Goal: Information Seeking & Learning: Learn about a topic

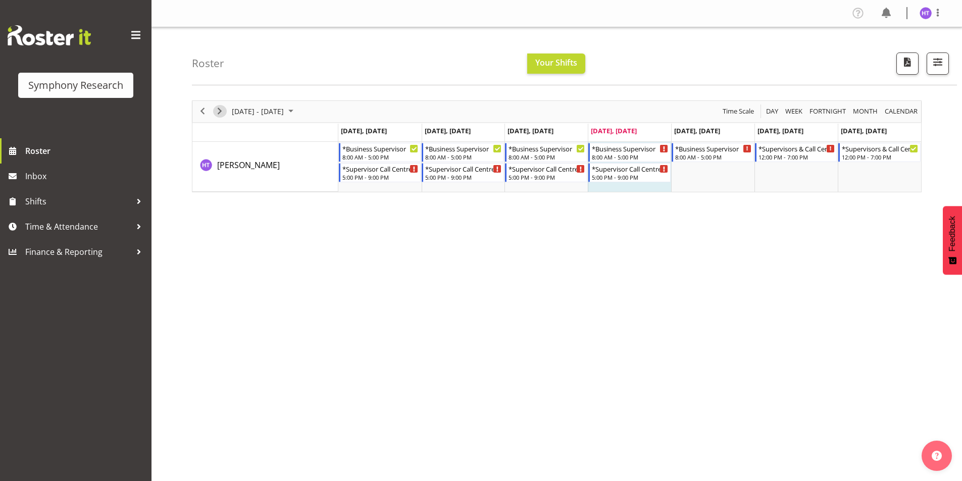
click at [216, 115] on span "Next" at bounding box center [220, 111] width 12 height 13
click at [382, 154] on div "8:00 AM - 5:00 PM" at bounding box center [380, 157] width 77 height 8
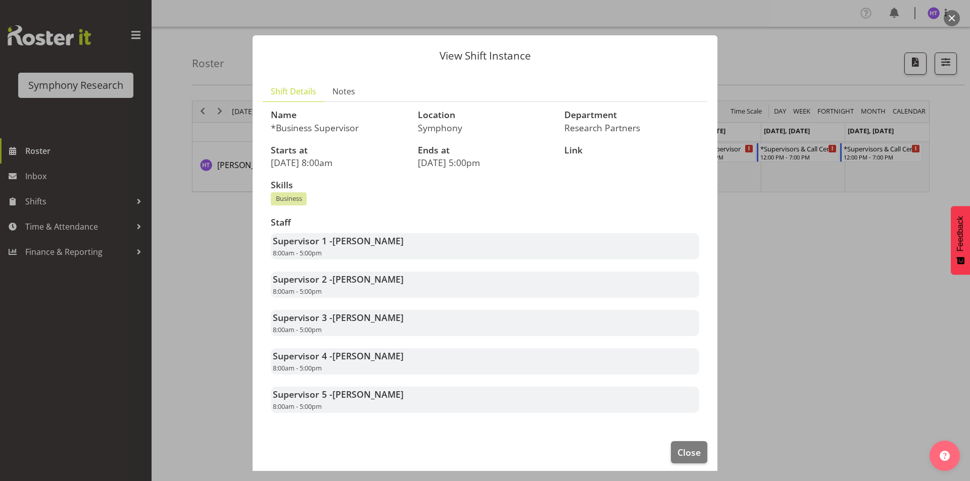
scroll to position [8, 0]
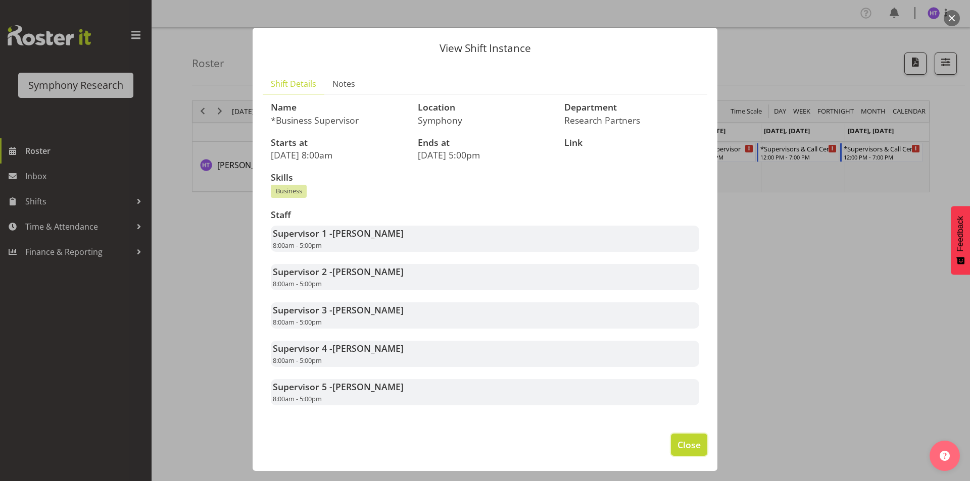
click at [677, 443] on span "Close" at bounding box center [688, 444] width 23 height 13
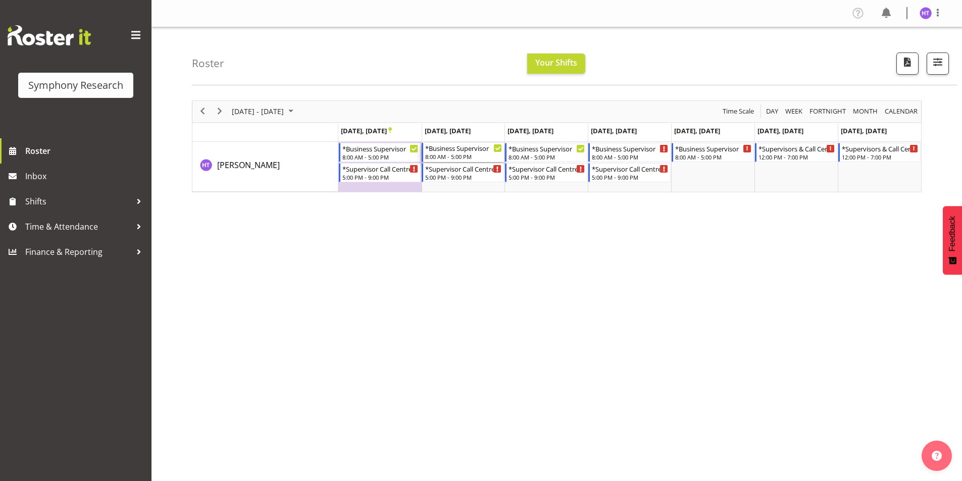
click at [450, 149] on div "*Business Supervisor" at bounding box center [463, 148] width 77 height 10
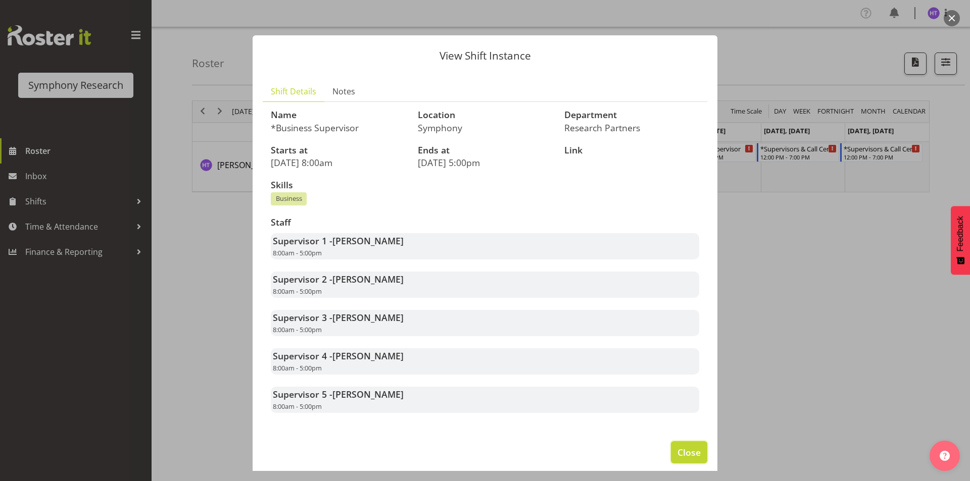
click at [677, 445] on button "Close" at bounding box center [689, 452] width 36 height 22
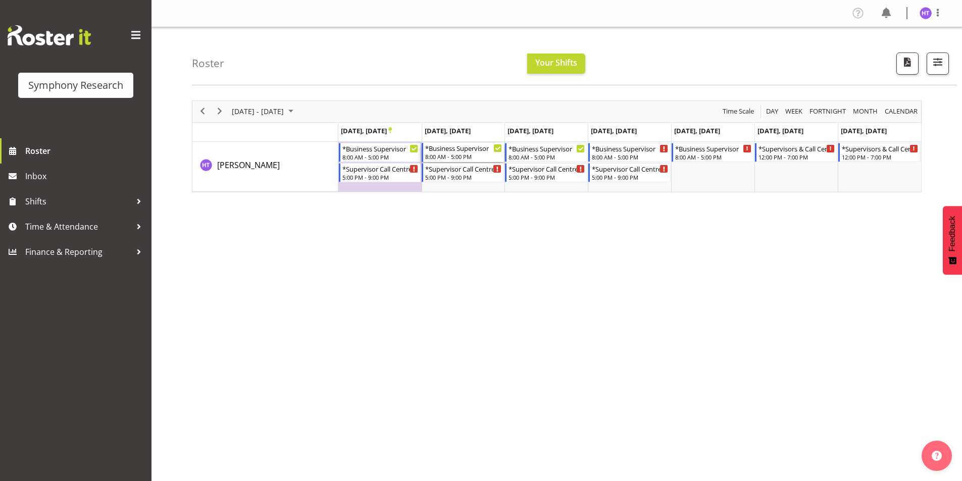
click at [464, 149] on div "*Business Supervisor" at bounding box center [463, 148] width 77 height 10
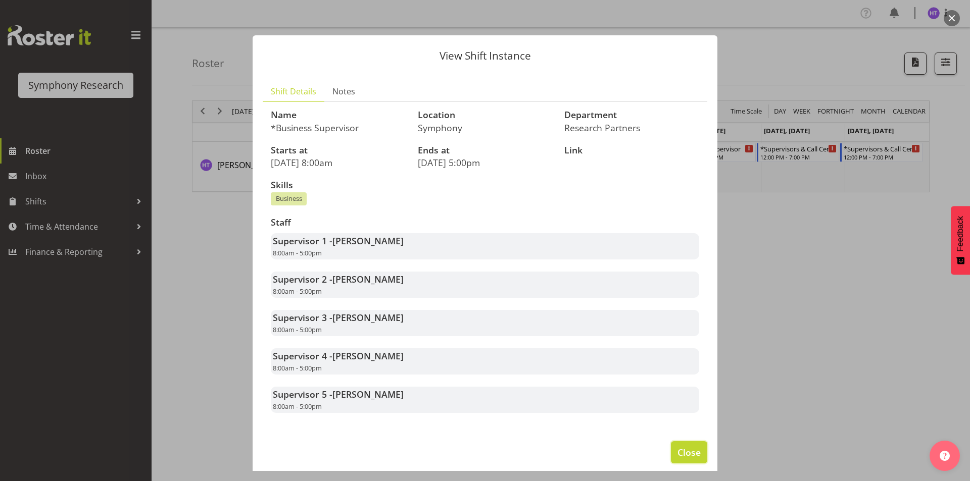
click at [677, 450] on span "Close" at bounding box center [688, 452] width 23 height 13
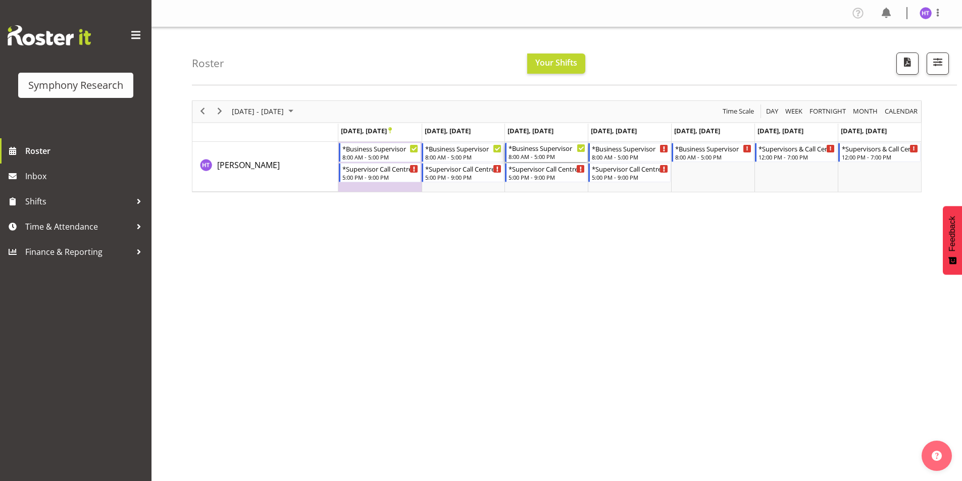
click at [541, 153] on div "*Business Supervisor" at bounding box center [547, 148] width 77 height 10
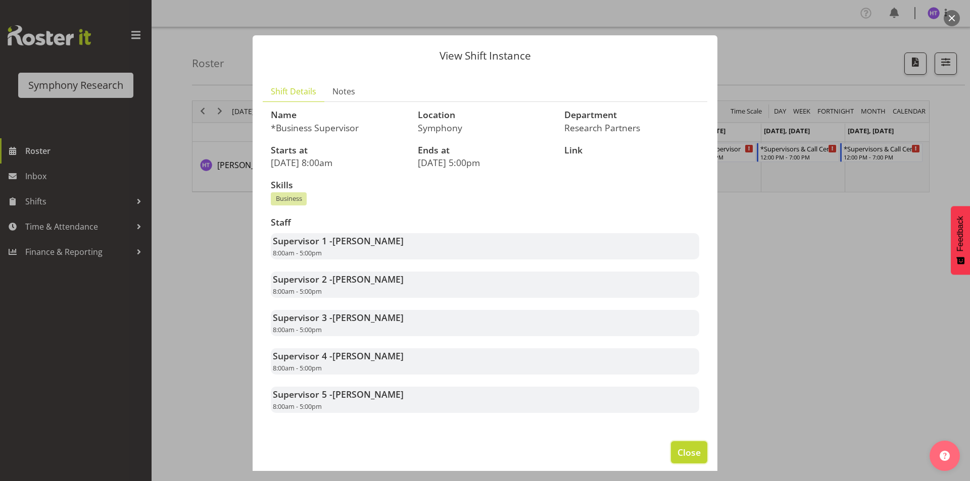
click at [677, 449] on span "Close" at bounding box center [688, 452] width 23 height 13
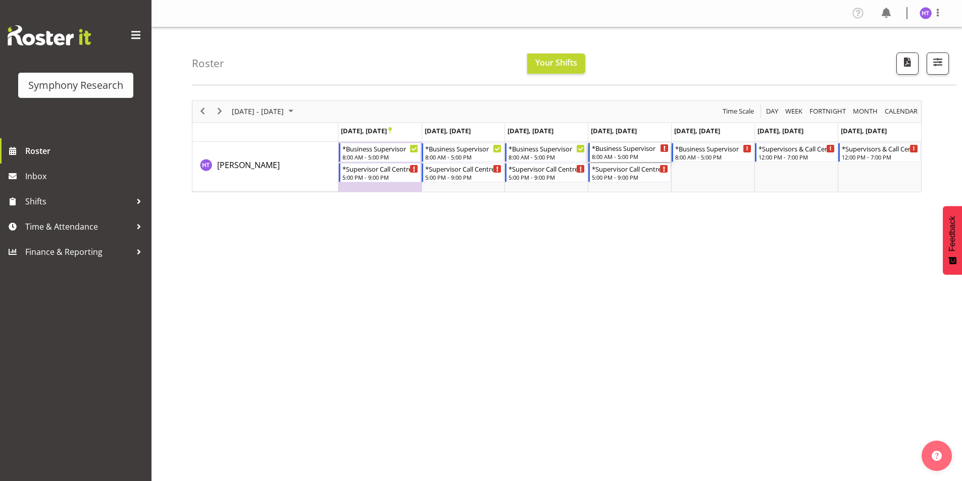
click at [635, 151] on div "*Business Supervisor" at bounding box center [630, 148] width 77 height 10
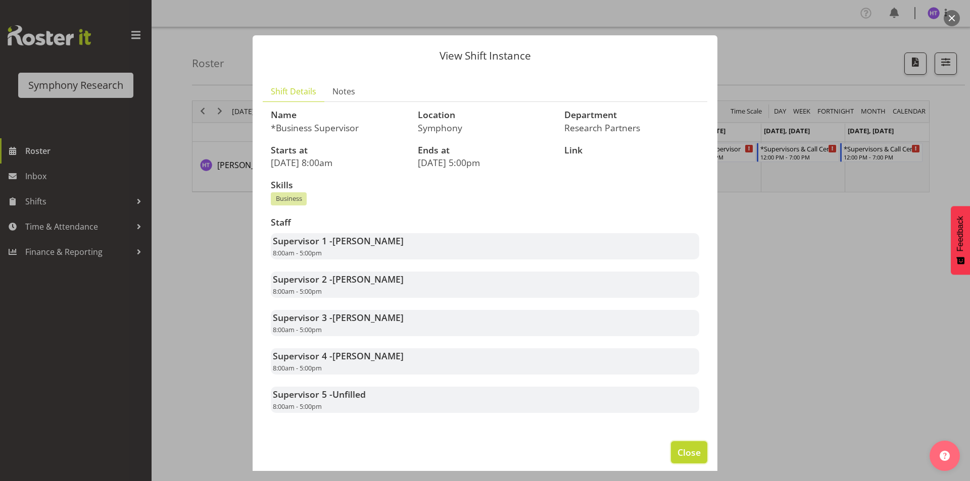
click at [688, 458] on span "Close" at bounding box center [688, 452] width 23 height 13
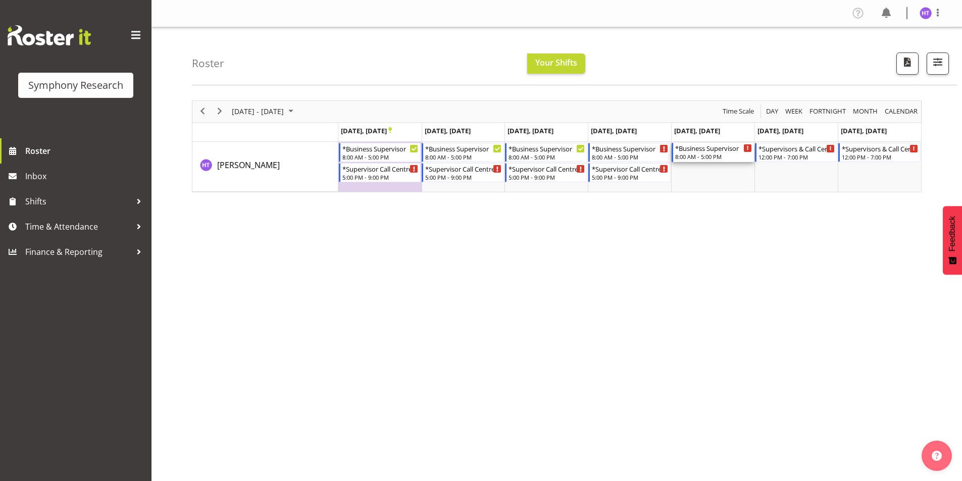
click at [696, 151] on div "*Business Supervisor" at bounding box center [713, 148] width 77 height 10
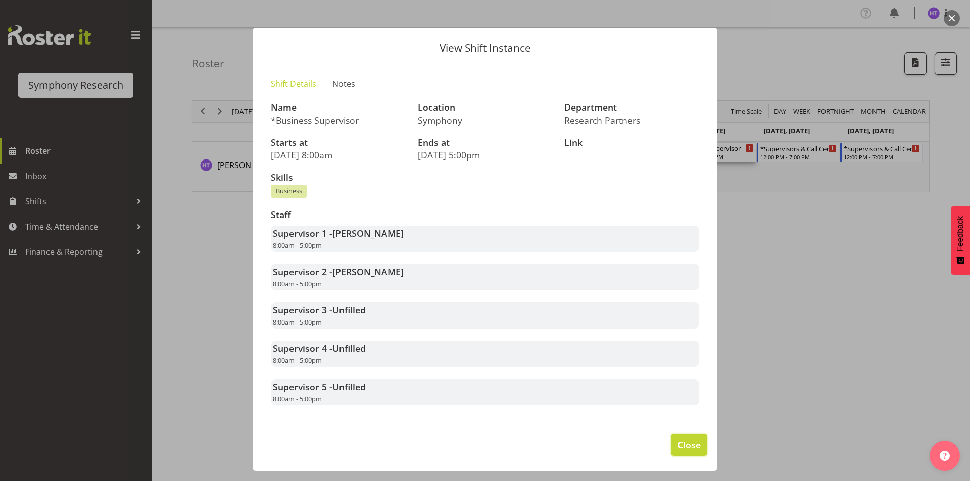
click at [688, 438] on span "Close" at bounding box center [688, 444] width 23 height 13
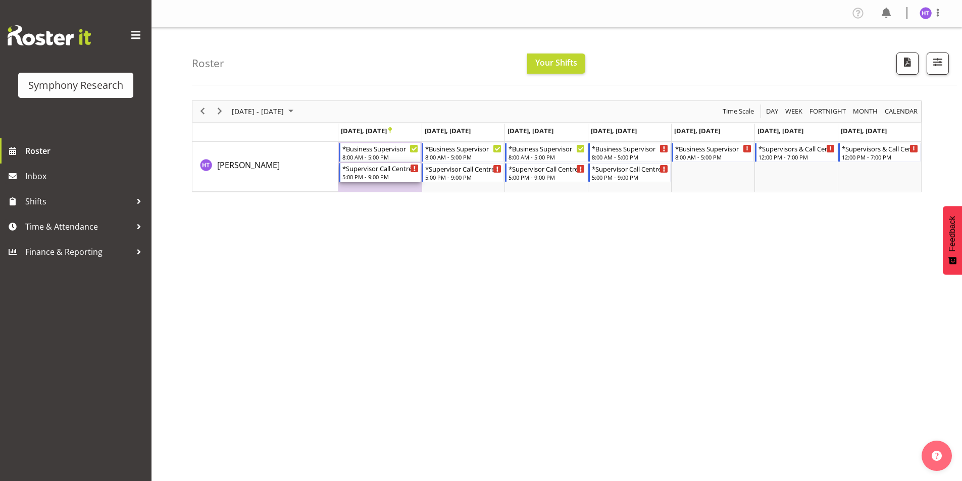
click at [401, 176] on div "5:00 PM - 9:00 PM" at bounding box center [380, 177] width 77 height 8
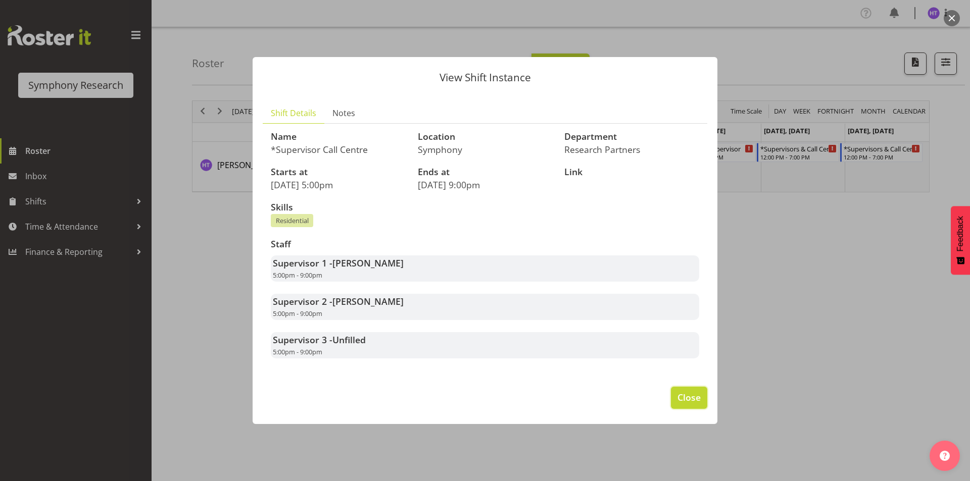
click at [677, 397] on button "Close" at bounding box center [689, 398] width 36 height 22
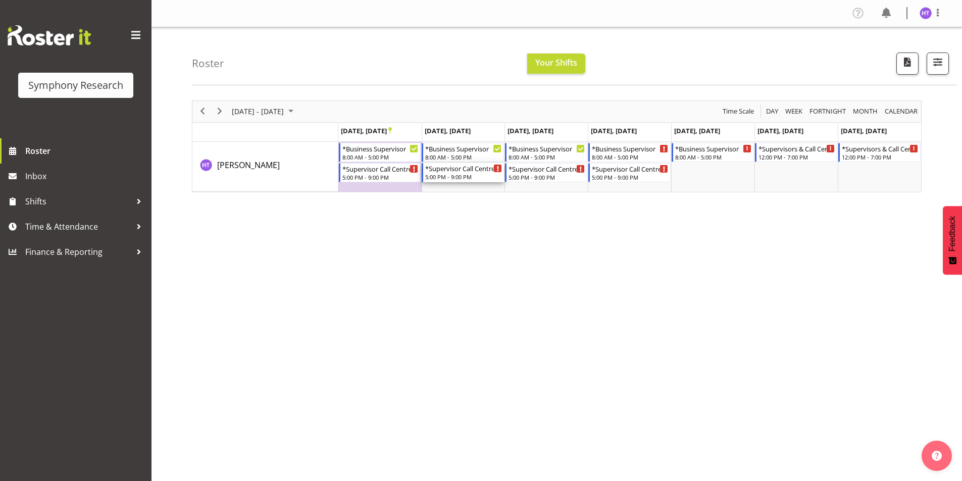
click at [462, 175] on div "5:00 PM - 9:00 PM" at bounding box center [463, 177] width 77 height 8
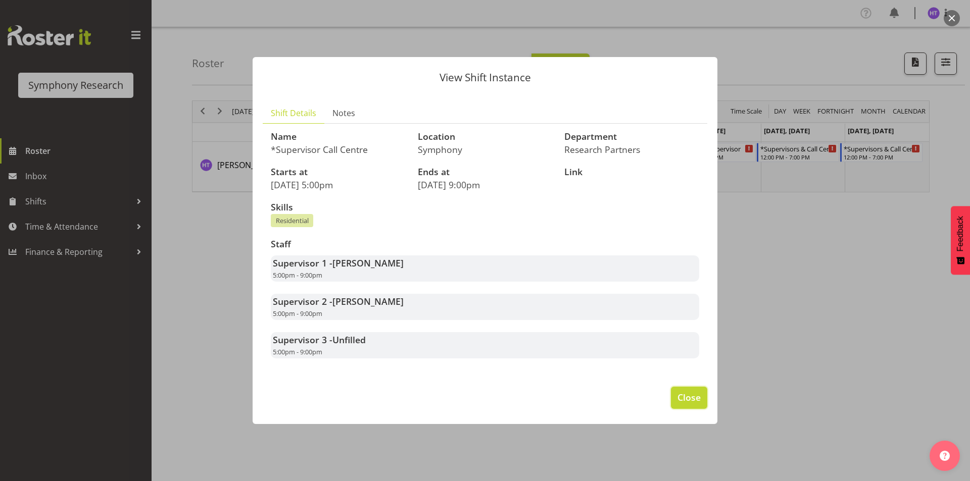
click at [685, 387] on button "Close" at bounding box center [689, 398] width 36 height 22
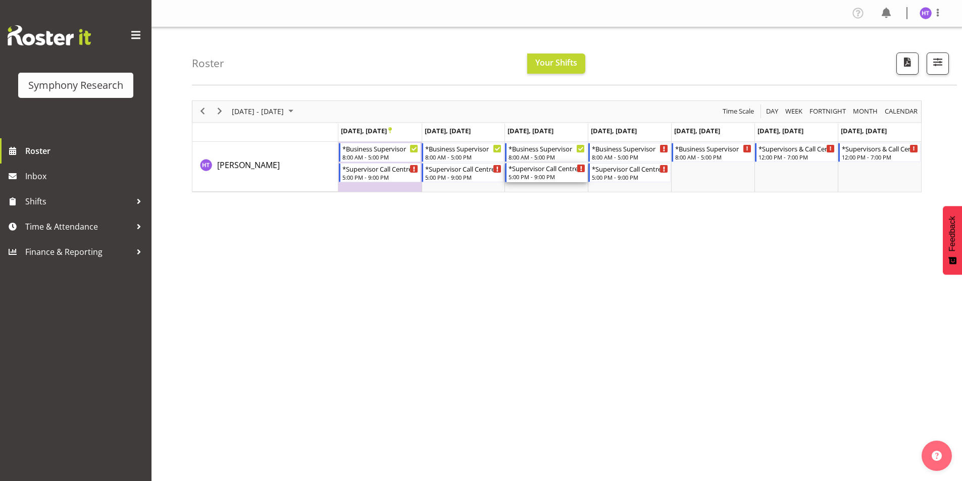
click at [538, 176] on div "5:00 PM - 9:00 PM" at bounding box center [547, 177] width 77 height 8
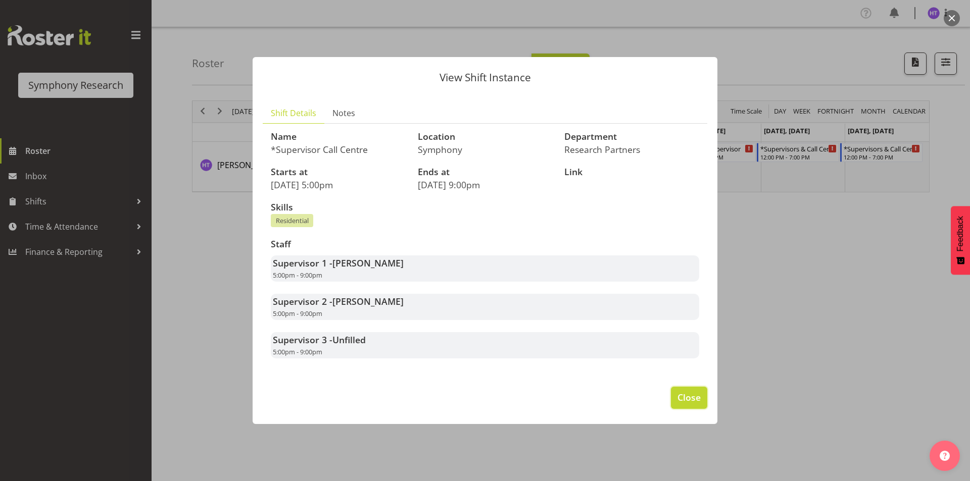
click at [676, 402] on button "Close" at bounding box center [689, 398] width 36 height 22
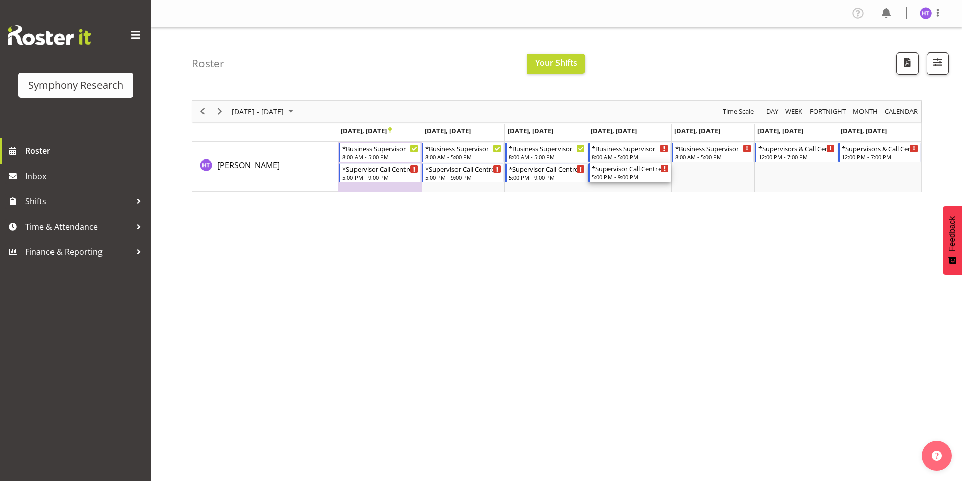
click at [620, 174] on div "5:00 PM - 9:00 PM" at bounding box center [630, 177] width 77 height 8
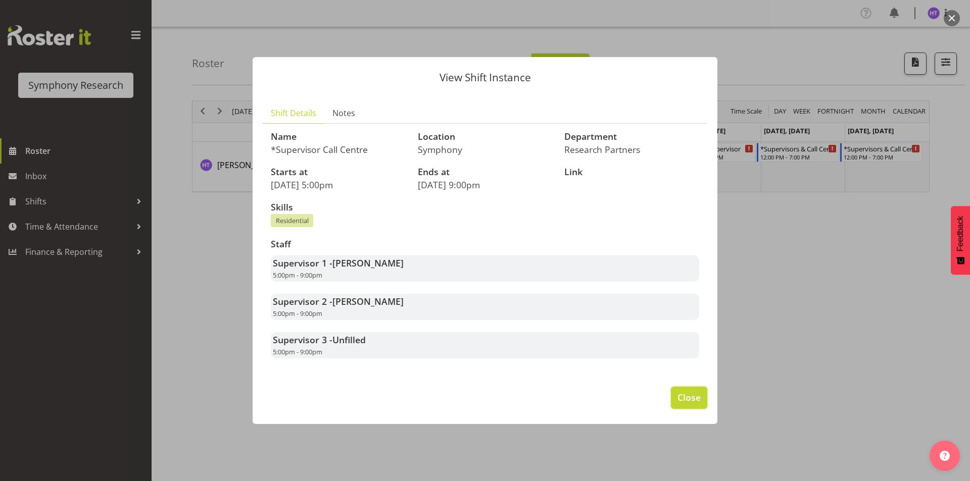
click at [674, 404] on button "Close" at bounding box center [689, 398] width 36 height 22
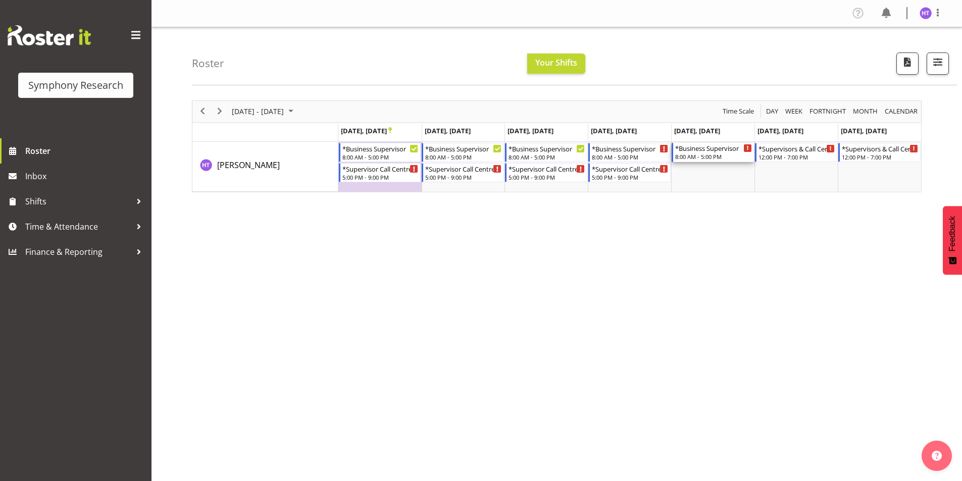
click at [707, 152] on div "*Business Supervisor" at bounding box center [713, 148] width 77 height 10
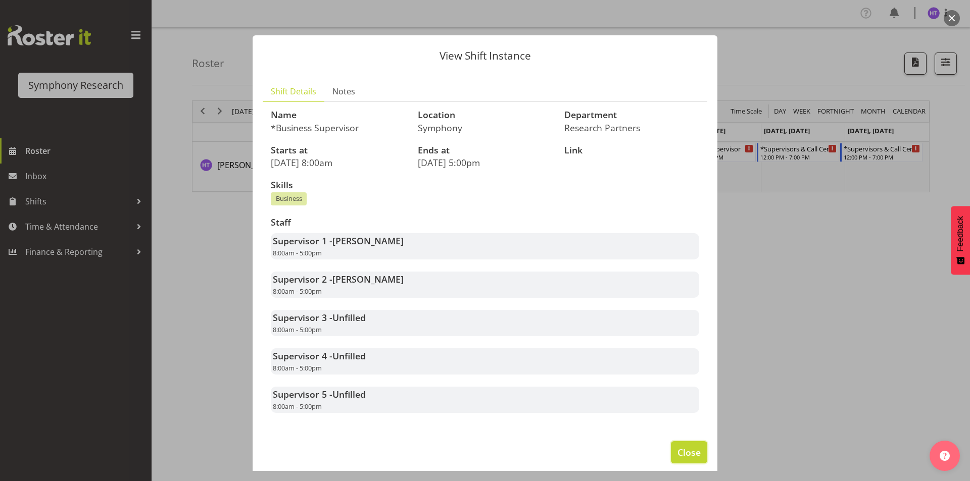
click at [671, 452] on button "Close" at bounding box center [689, 452] width 36 height 22
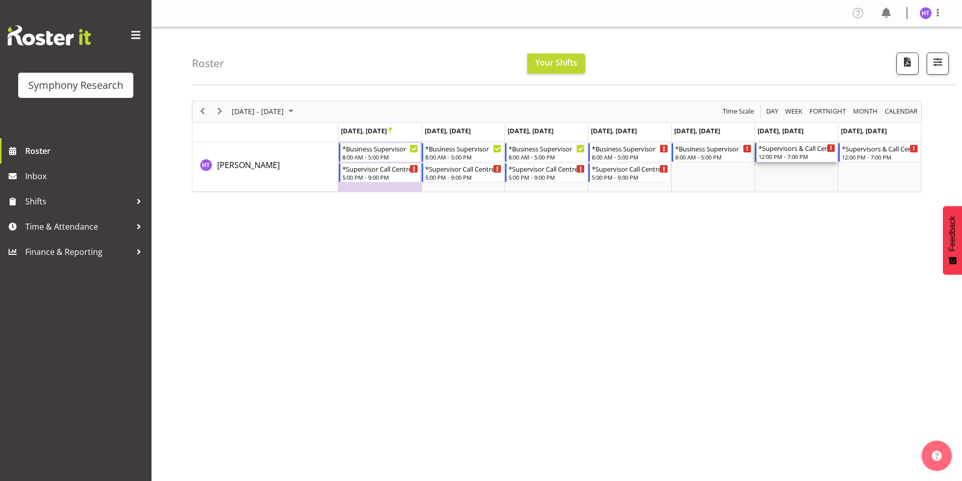
click at [783, 153] on div "*Supervisors & Call Centre Weekend" at bounding box center [797, 148] width 77 height 10
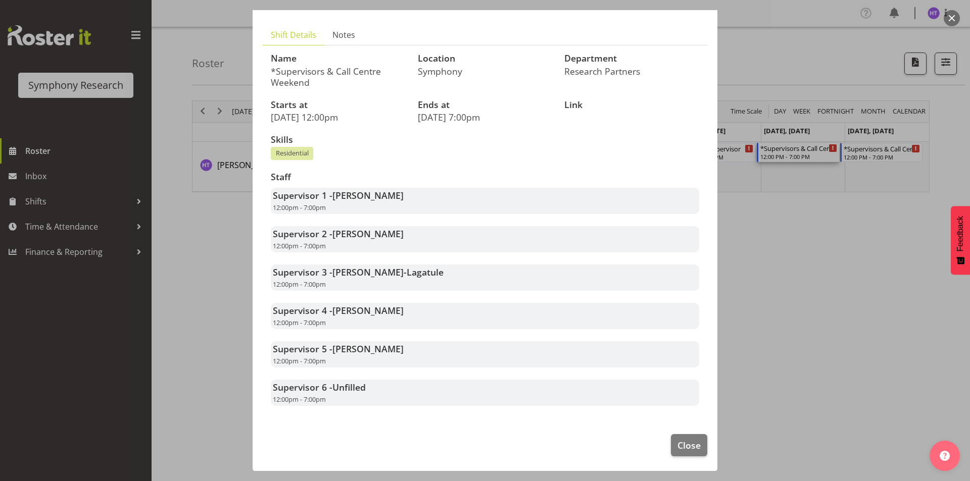
scroll to position [57, 0]
click at [671, 439] on button "Close" at bounding box center [689, 445] width 36 height 22
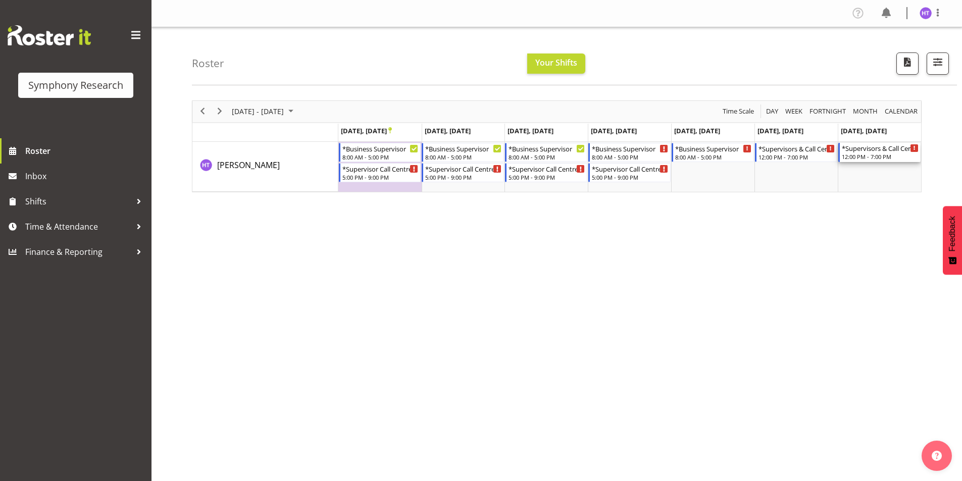
click at [861, 154] on div "12:00 PM - 7:00 PM" at bounding box center [880, 157] width 77 height 8
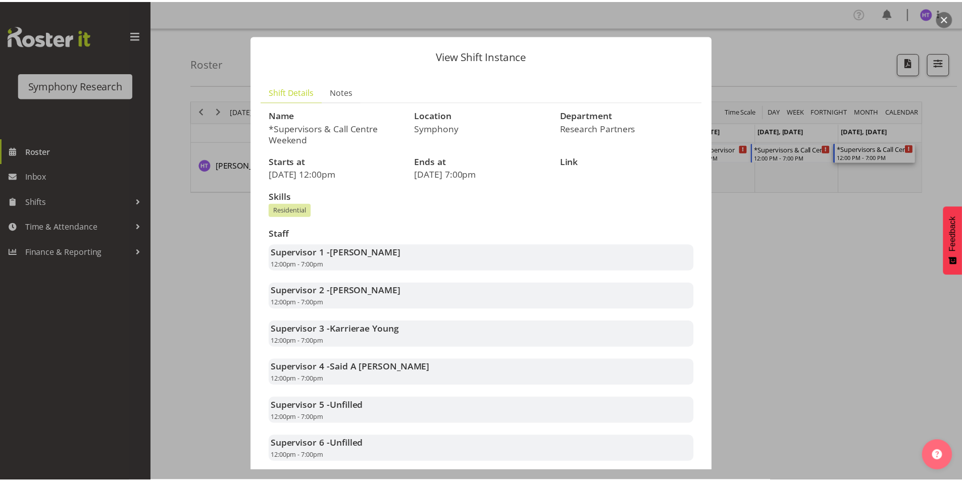
scroll to position [51, 0]
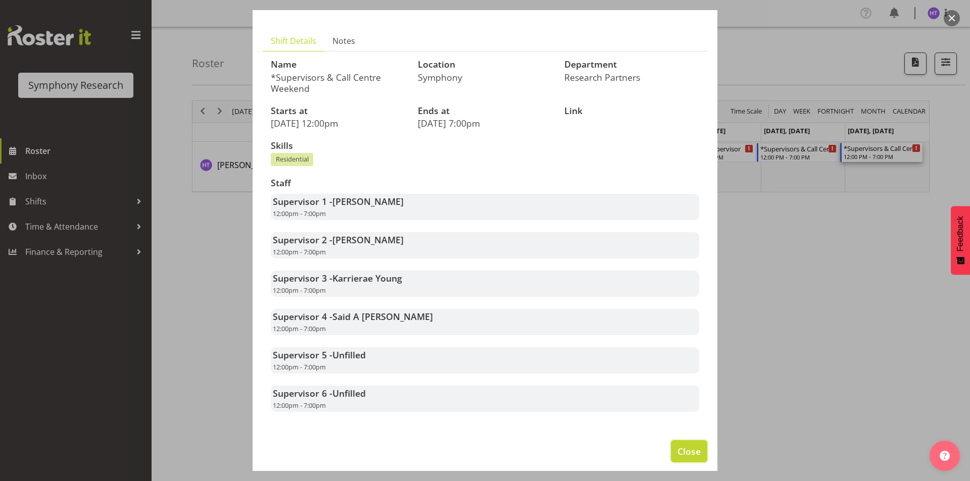
click at [691, 452] on span "Close" at bounding box center [688, 451] width 23 height 13
